Goal: Submit feedback/report problem

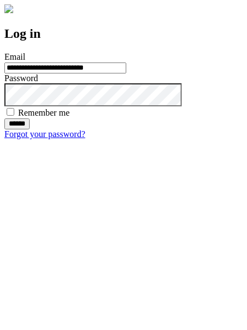
type input "**********"
click at [30, 129] on input "******" at bounding box center [16, 123] width 25 height 11
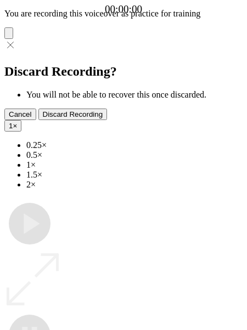
type input "**********"
